Goal: Information Seeking & Learning: Understand process/instructions

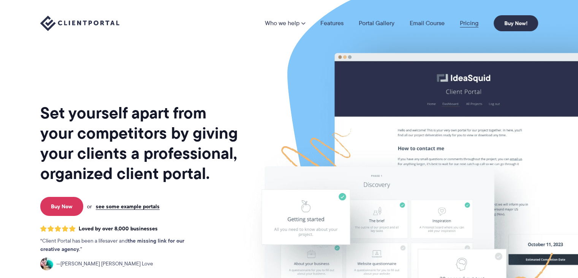
click at [473, 22] on link "Pricing" at bounding box center [469, 23] width 19 height 6
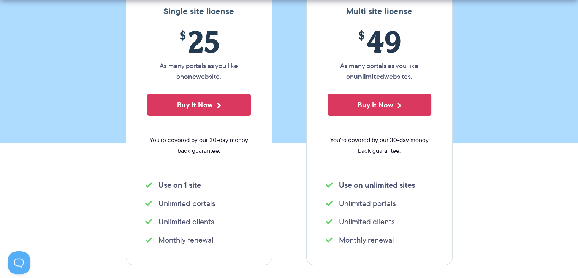
scroll to position [152, 0]
